Goal: Navigation & Orientation: Find specific page/section

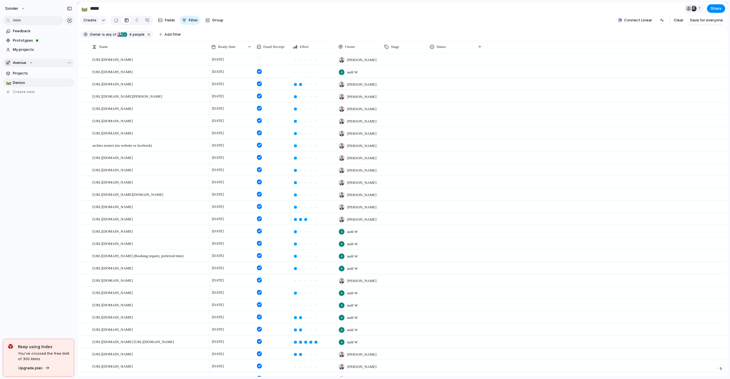
click at [33, 65] on button "🚀 Avenue" at bounding box center [38, 62] width 71 height 9
click at [29, 90] on div "🥶 Audi's Board" at bounding box center [25, 93] width 32 height 7
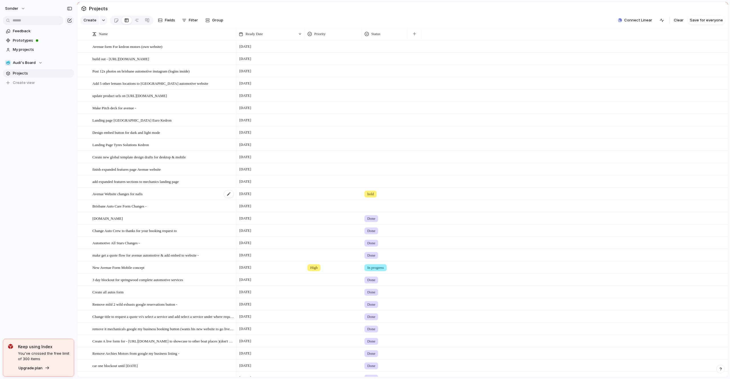
click at [134, 192] on span "Avenue Website changes for nafis" at bounding box center [117, 193] width 50 height 7
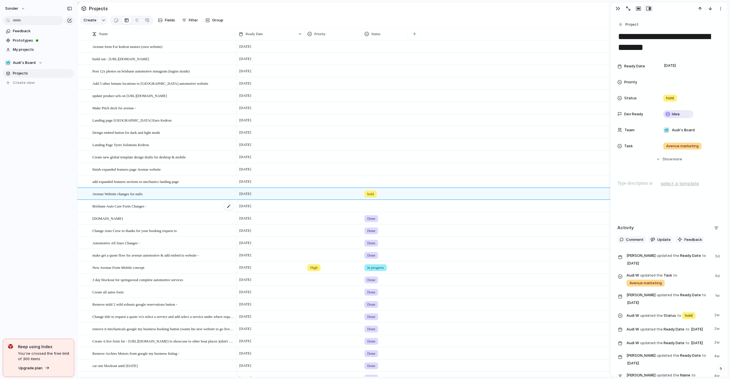
click at [134, 204] on span "Brisbane Auto Care Form Changes -" at bounding box center [119, 205] width 54 height 7
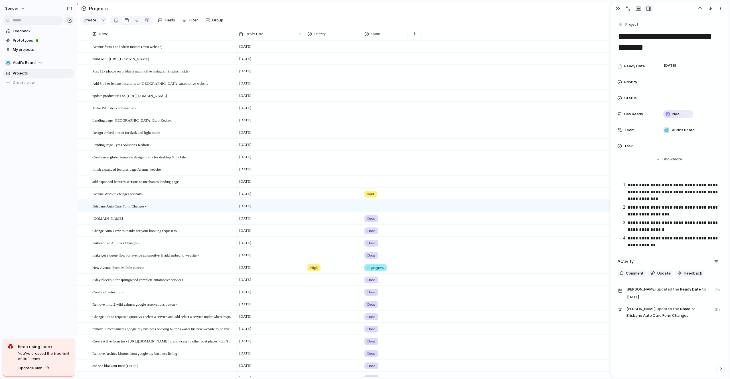
click at [35, 58] on section "🥶 Audi's Board Projects To pick up a draggable item, press the space bar. While…" at bounding box center [38, 70] width 77 height 33
click at [35, 59] on button "🥶 Audi's Board" at bounding box center [38, 62] width 71 height 9
click at [34, 93] on li "💅 [PERSON_NAME]" at bounding box center [38, 93] width 64 height 10
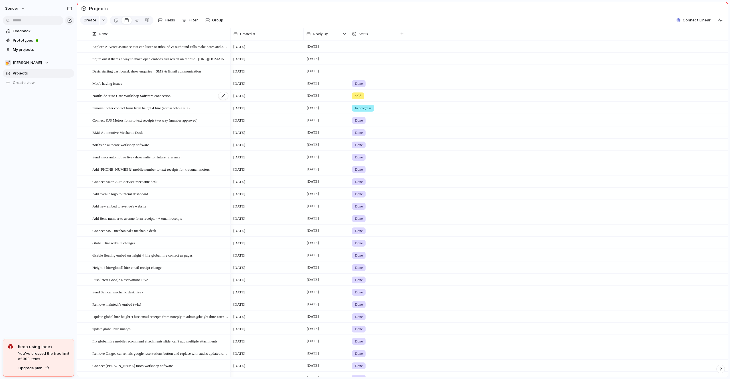
click at [129, 99] on div "Northside Auto Care Workshop Software connection -" at bounding box center [160, 96] width 136 height 12
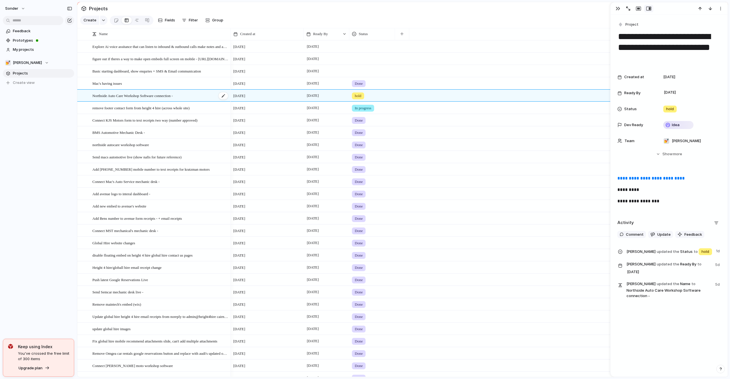
click at [134, 98] on div "Northside Auto Care Workshop Software connection -" at bounding box center [160, 96] width 136 height 12
click at [134, 105] on span "remove footer contact form from height 4 hire (across whole site)" at bounding box center [140, 107] width 97 height 7
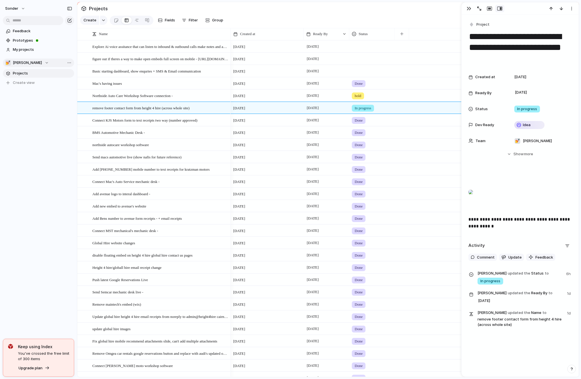
click at [25, 66] on button "💅 [PERSON_NAME]" at bounding box center [38, 62] width 71 height 9
click at [27, 98] on li "👑 [PERSON_NAME]'s Board" at bounding box center [38, 103] width 64 height 10
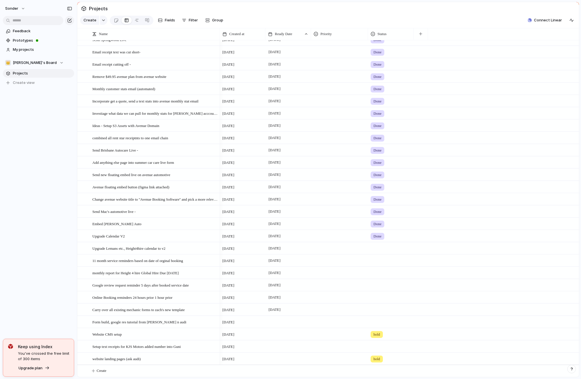
scroll to position [32, 0]
click at [115, 365] on button "Create" at bounding box center [335, 371] width 505 height 12
type textarea "**********"
click at [119, 369] on span "Send Ata services 4x embed live -" at bounding box center [117, 370] width 50 height 7
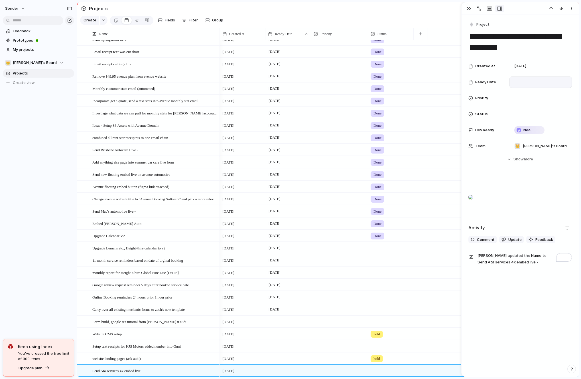
click at [522, 81] on div at bounding box center [540, 82] width 57 height 6
click at [547, 141] on button "9" at bounding box center [544, 140] width 10 height 10
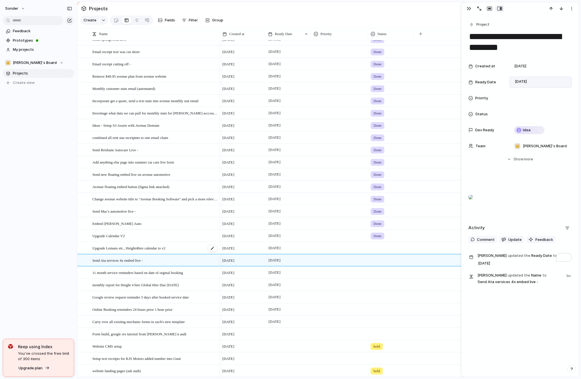
click at [160, 248] on span "Upgrade Lemans etc., Height4hire calendar to v2" at bounding box center [128, 247] width 73 height 7
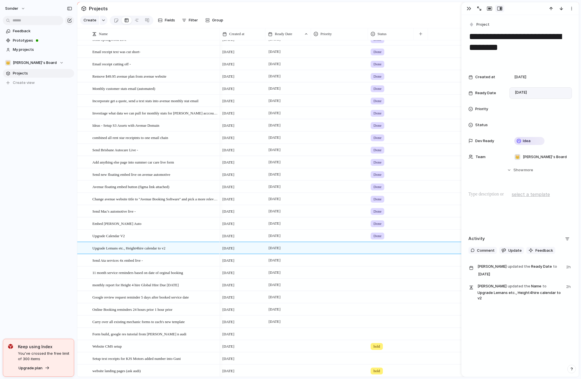
click at [5, 218] on div "sonder Feedback Prototypes My projects 👑 [PERSON_NAME]'s Board Projects To pick…" at bounding box center [38, 189] width 77 height 379
